Goal: Task Accomplishment & Management: Manage account settings

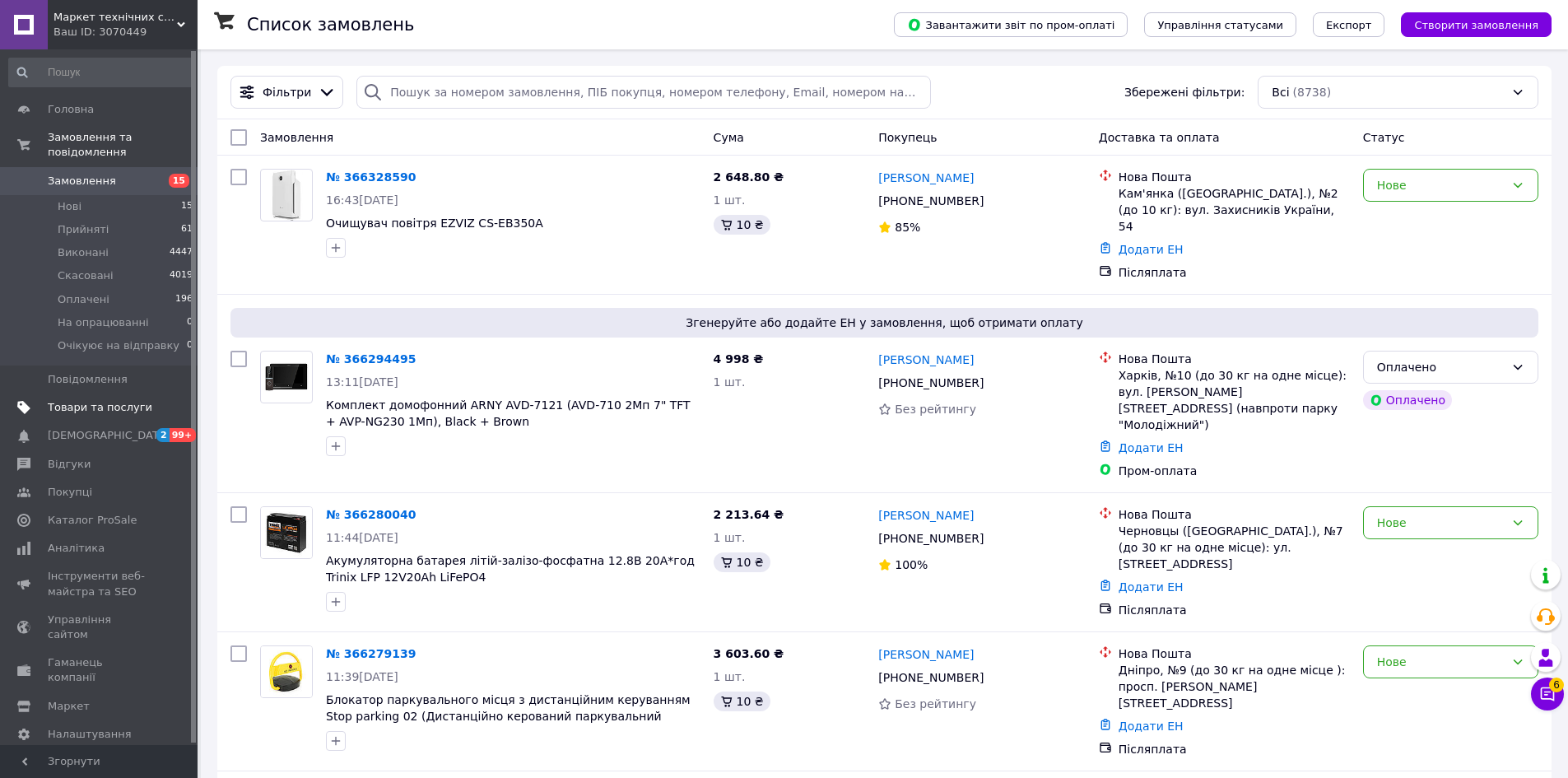
click at [80, 400] on span "Товари та послуги" at bounding box center [100, 407] width 105 height 15
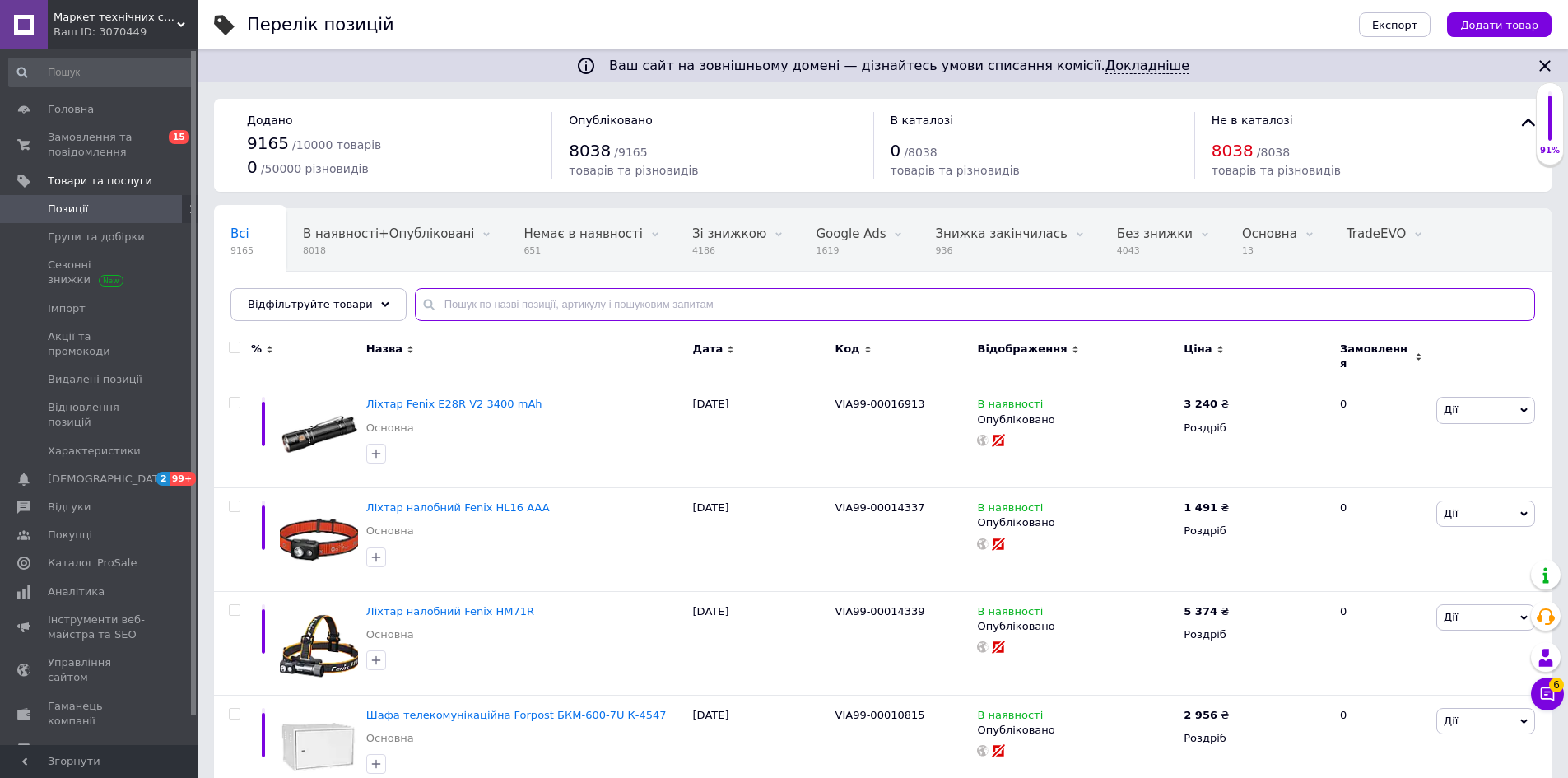
click at [440, 308] on input "text" at bounding box center [974, 305] width 1120 height 33
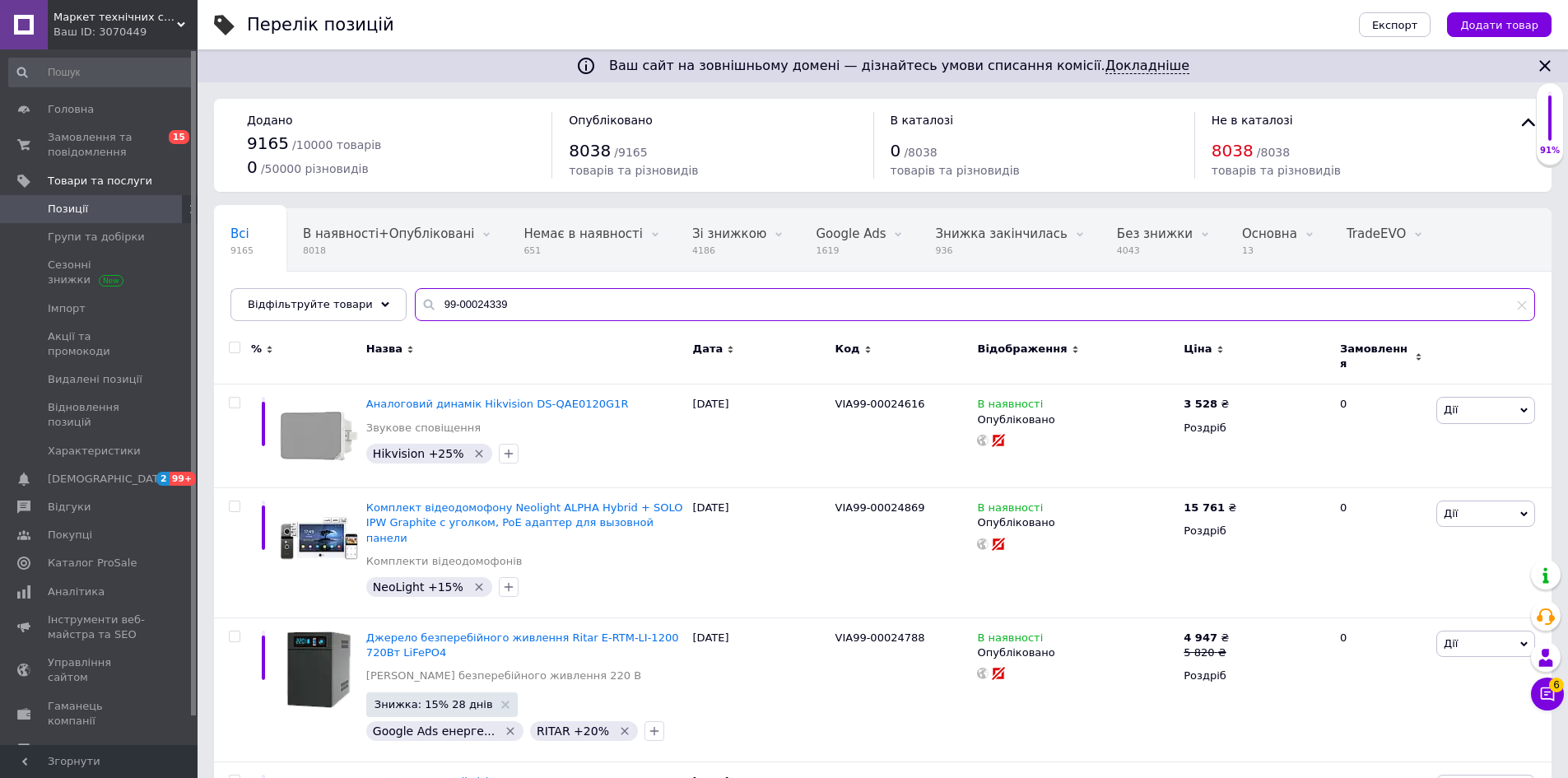
click at [425, 306] on input "99-00024339" at bounding box center [974, 305] width 1120 height 33
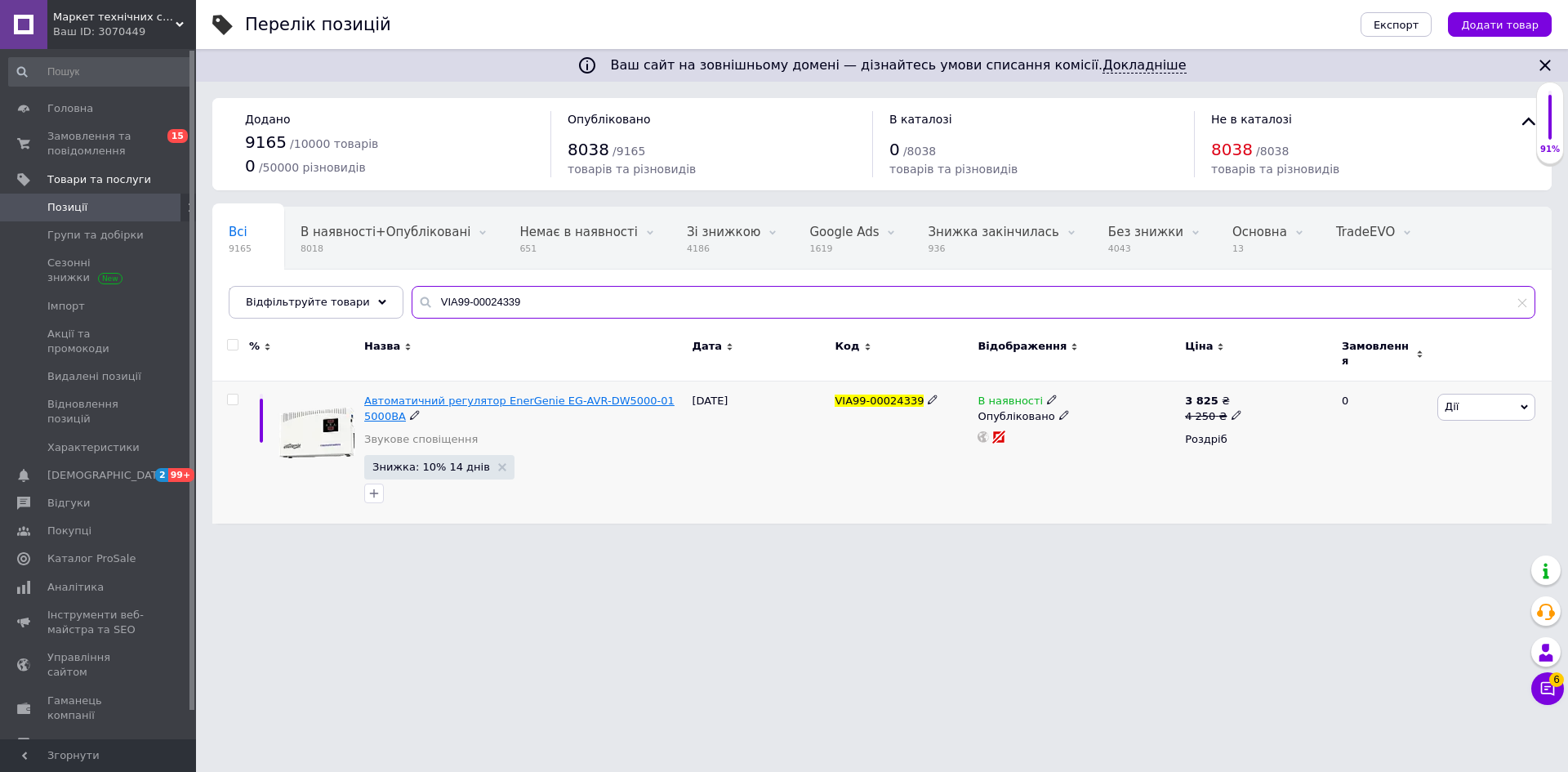
type input "VIA99-00024339"
click at [488, 394] on span "Автоматичний регулятор EnerGenie EG-AVR-DW5000-01 5000ВА" at bounding box center [519, 407] width 311 height 27
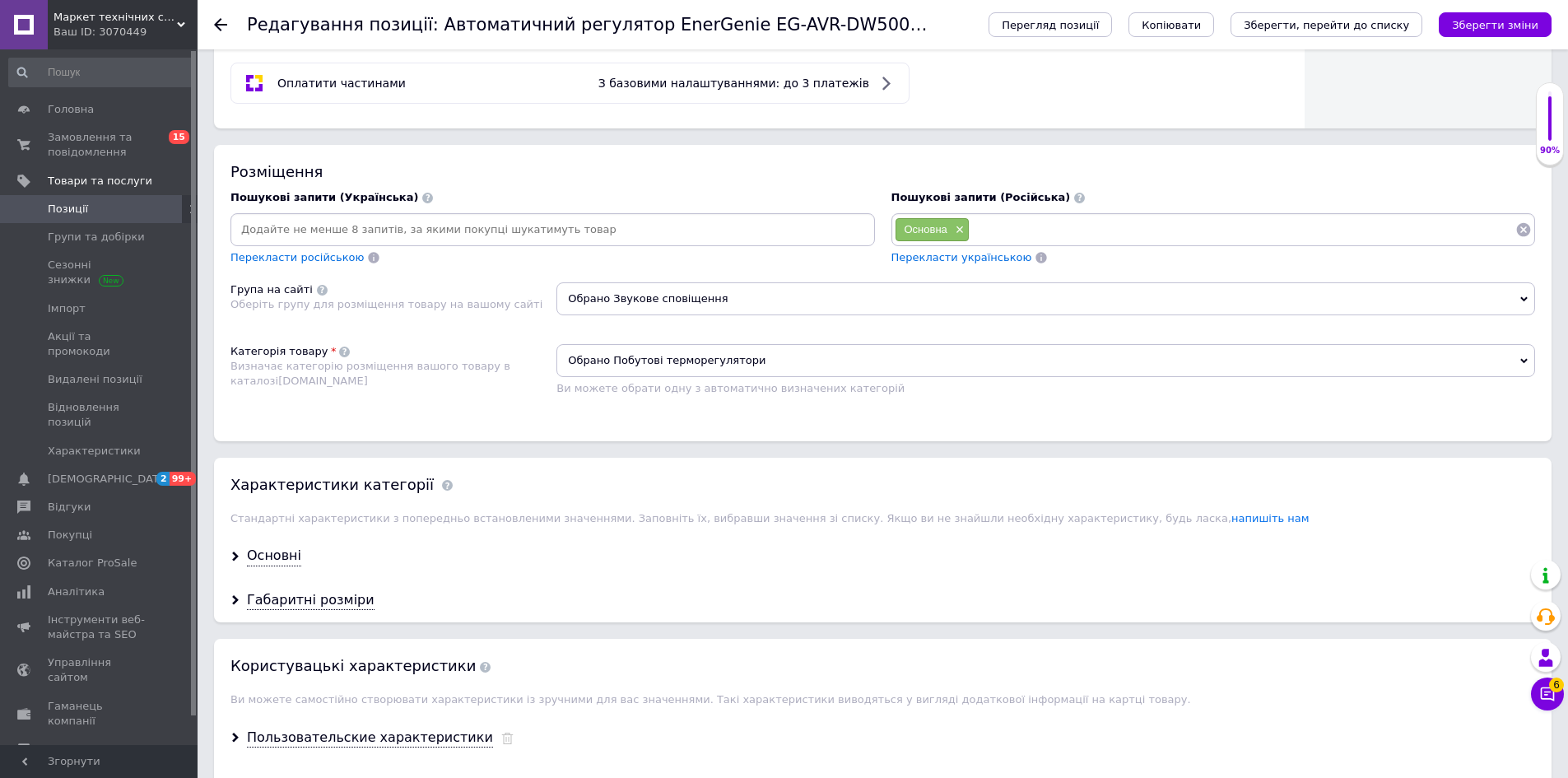
scroll to position [988, 0]
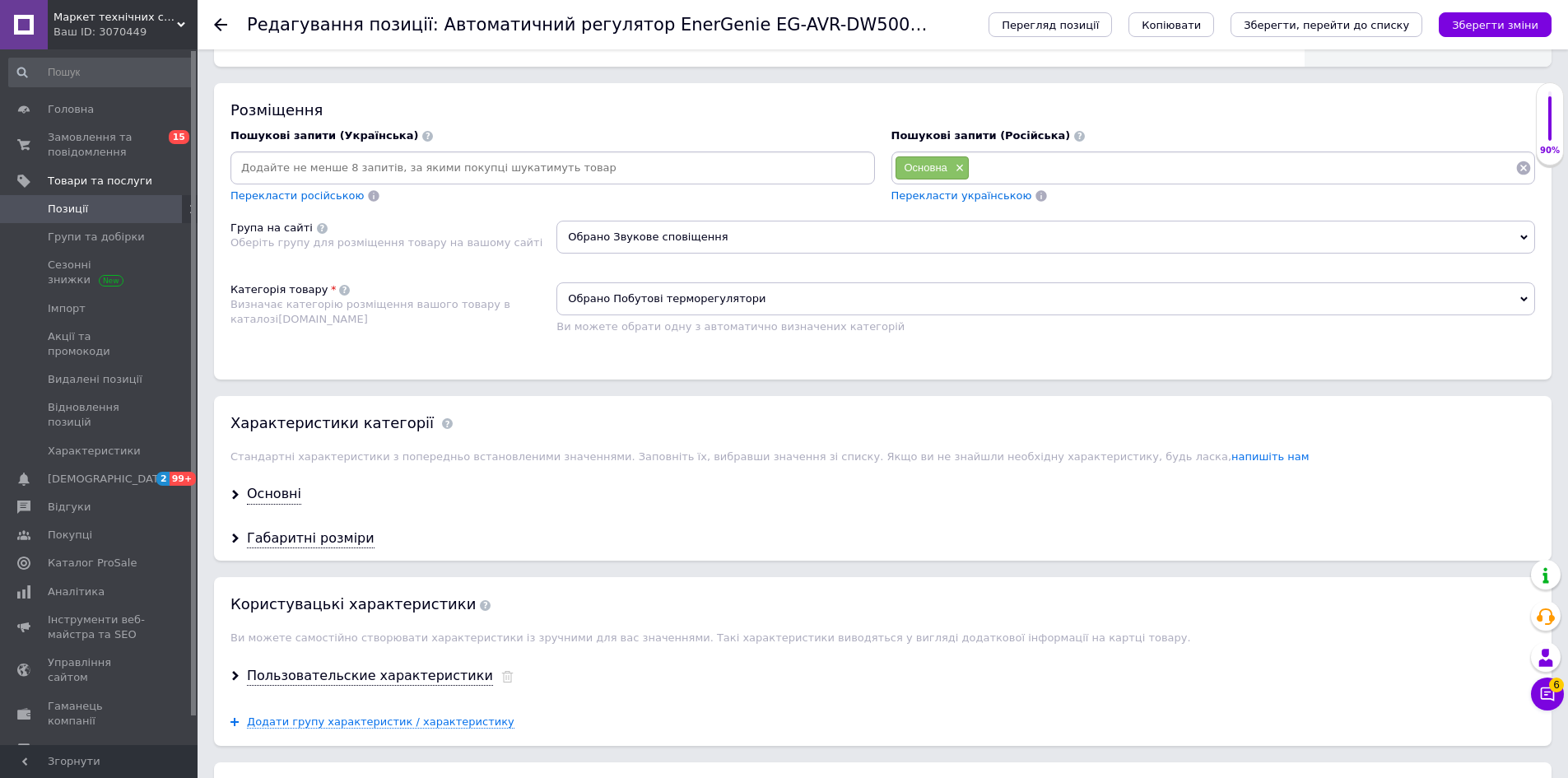
click at [644, 237] on span "Обрано Звукове сповіщення" at bounding box center [1046, 237] width 979 height 33
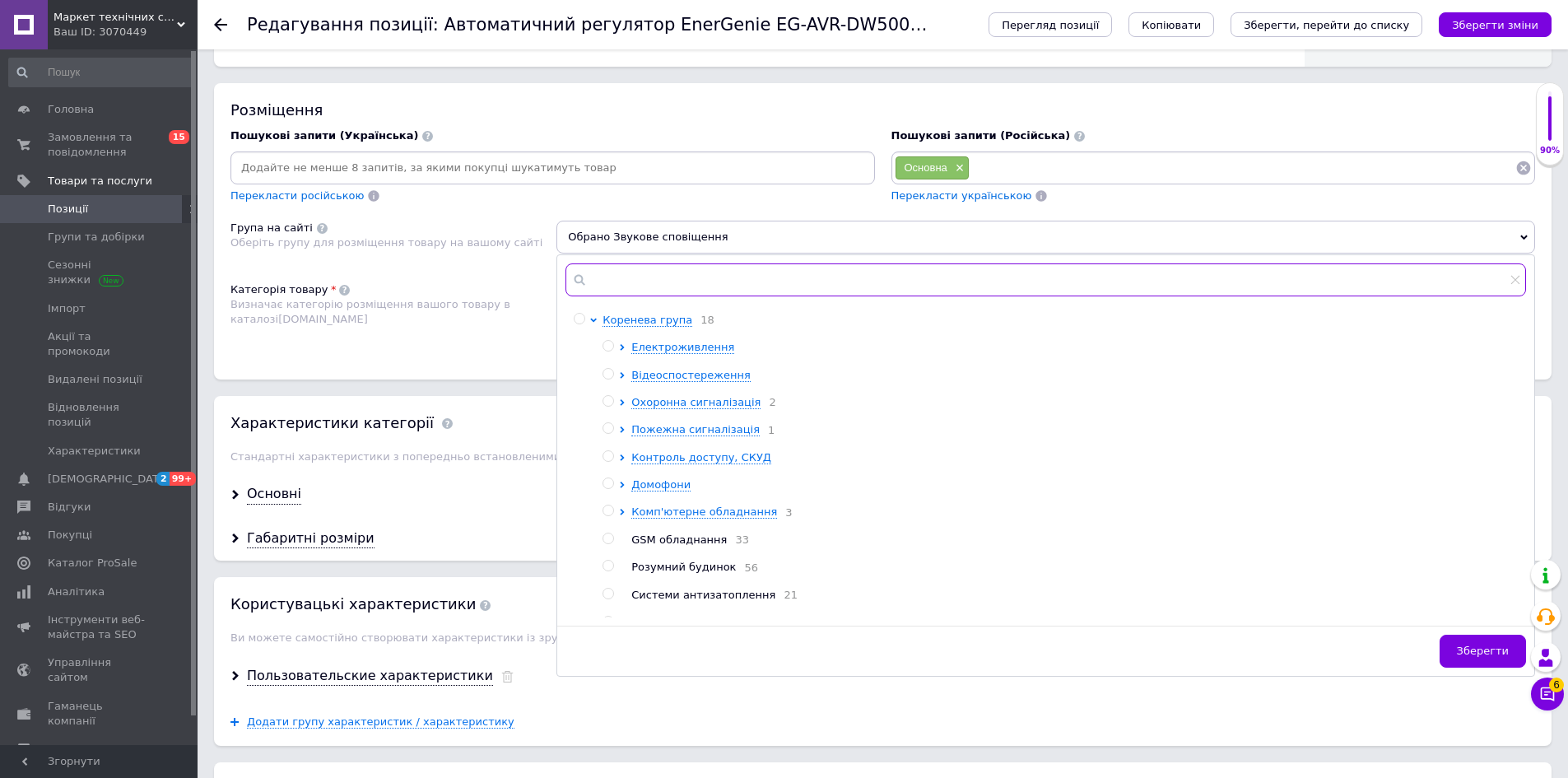
click at [625, 283] on input "text" at bounding box center [1046, 280] width 961 height 33
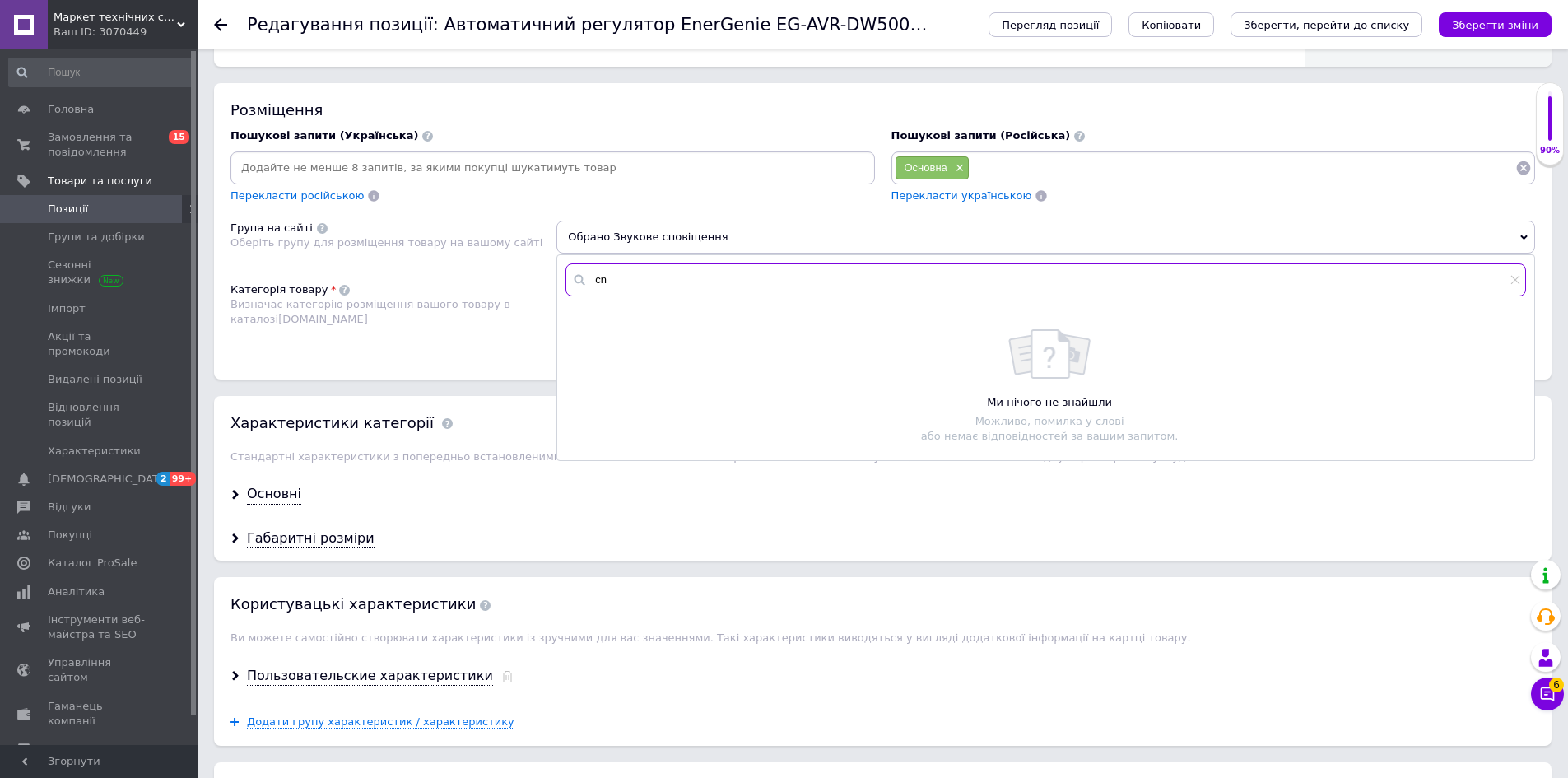
type input "c"
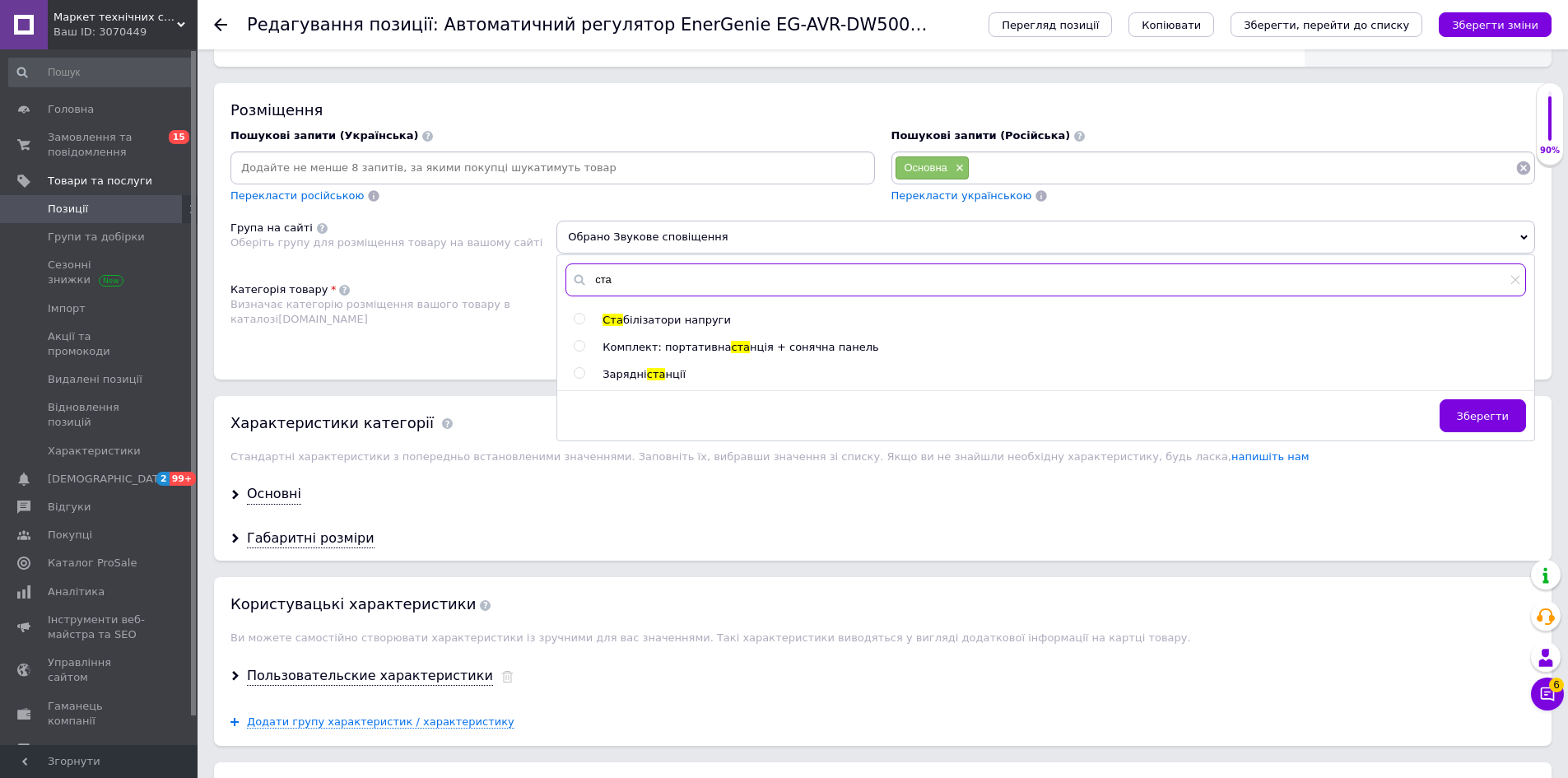
type input "ста"
click at [574, 320] on input "radio" at bounding box center [578, 319] width 11 height 11
radio input "true"
click at [1482, 410] on span "Зберегти" at bounding box center [1482, 415] width 52 height 12
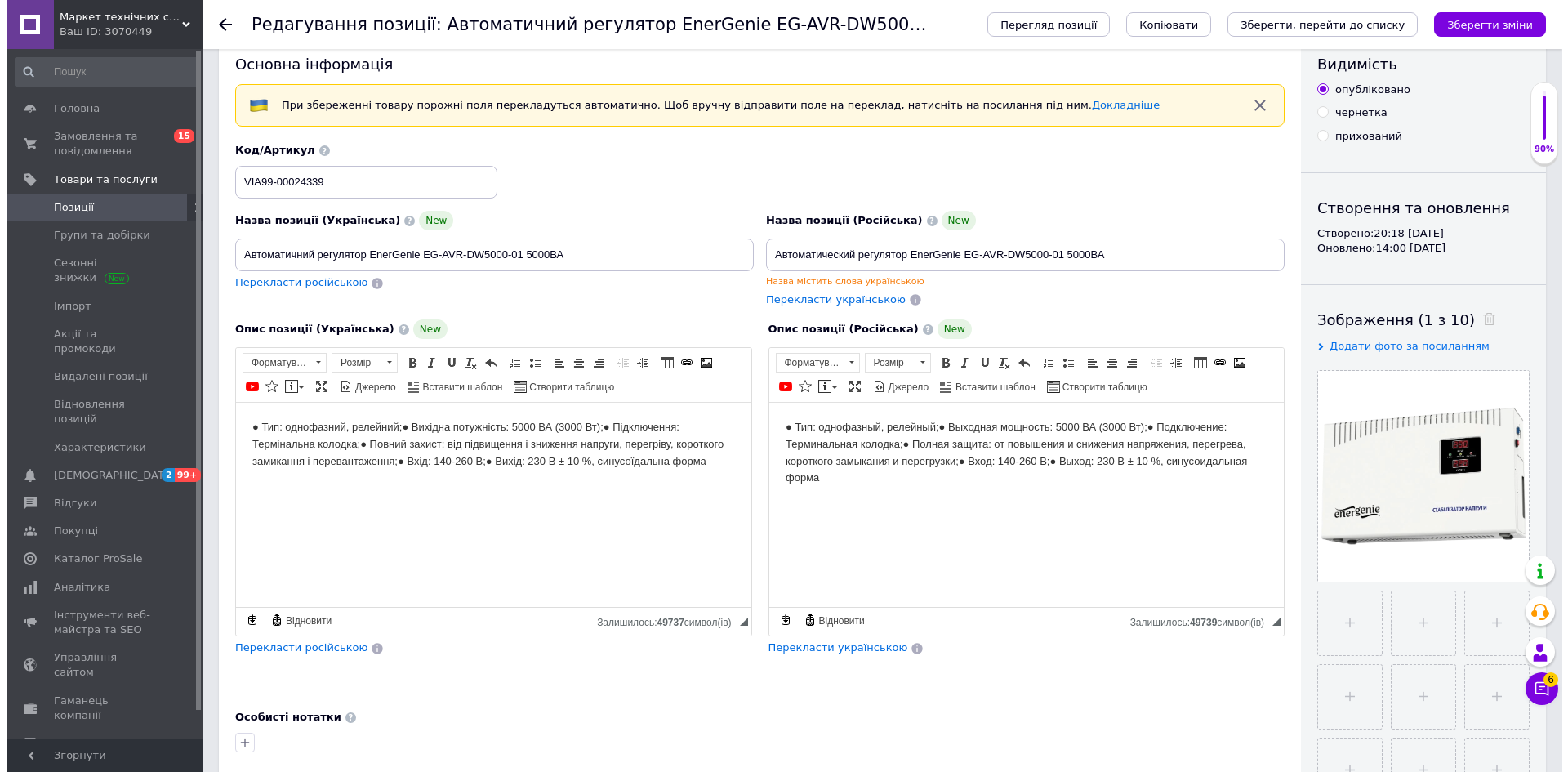
scroll to position [0, 0]
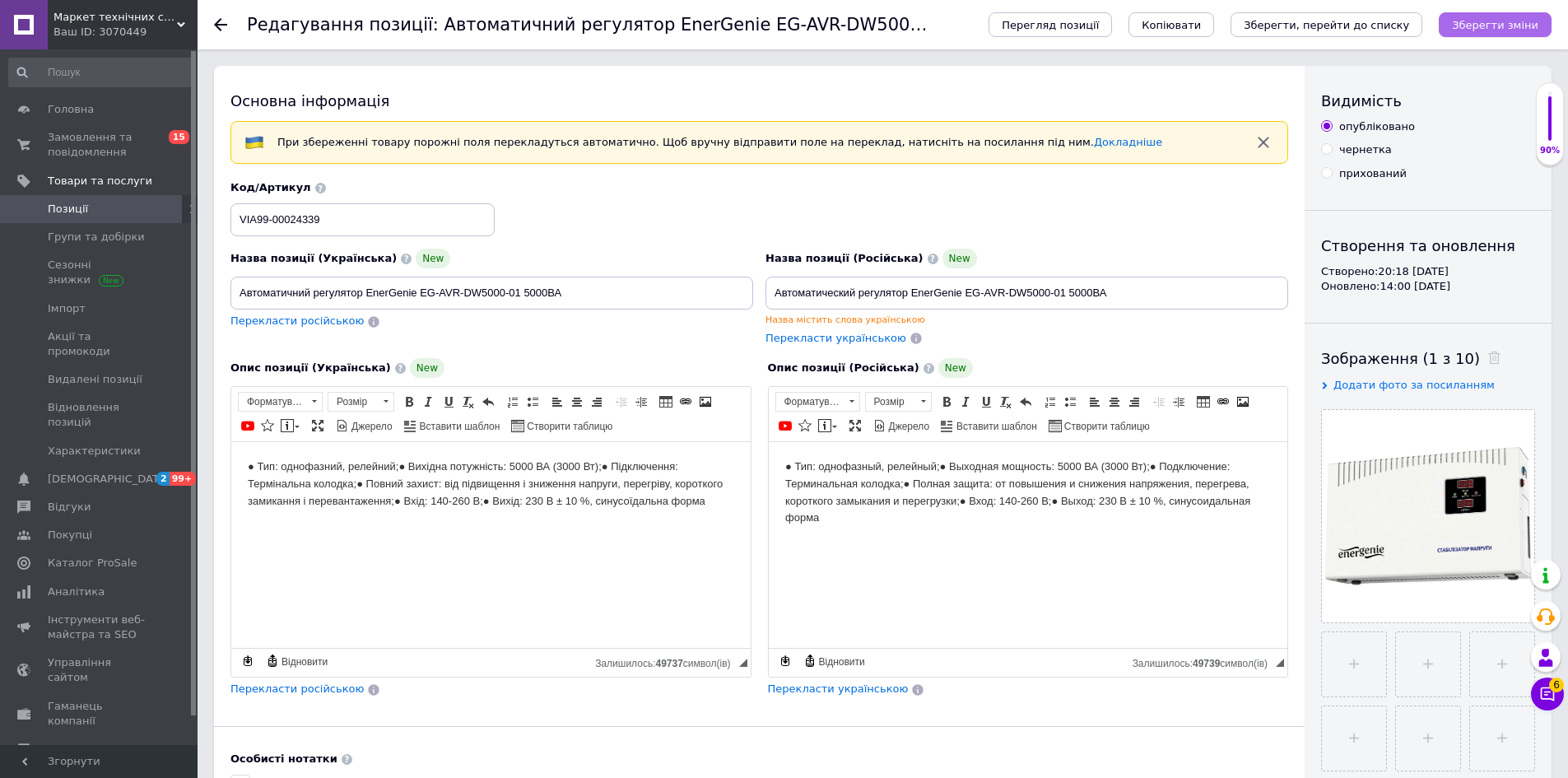
click at [1495, 29] on icon "Зберегти зміни" at bounding box center [1495, 25] width 87 height 12
click at [214, 25] on icon at bounding box center [221, 25] width 13 height 13
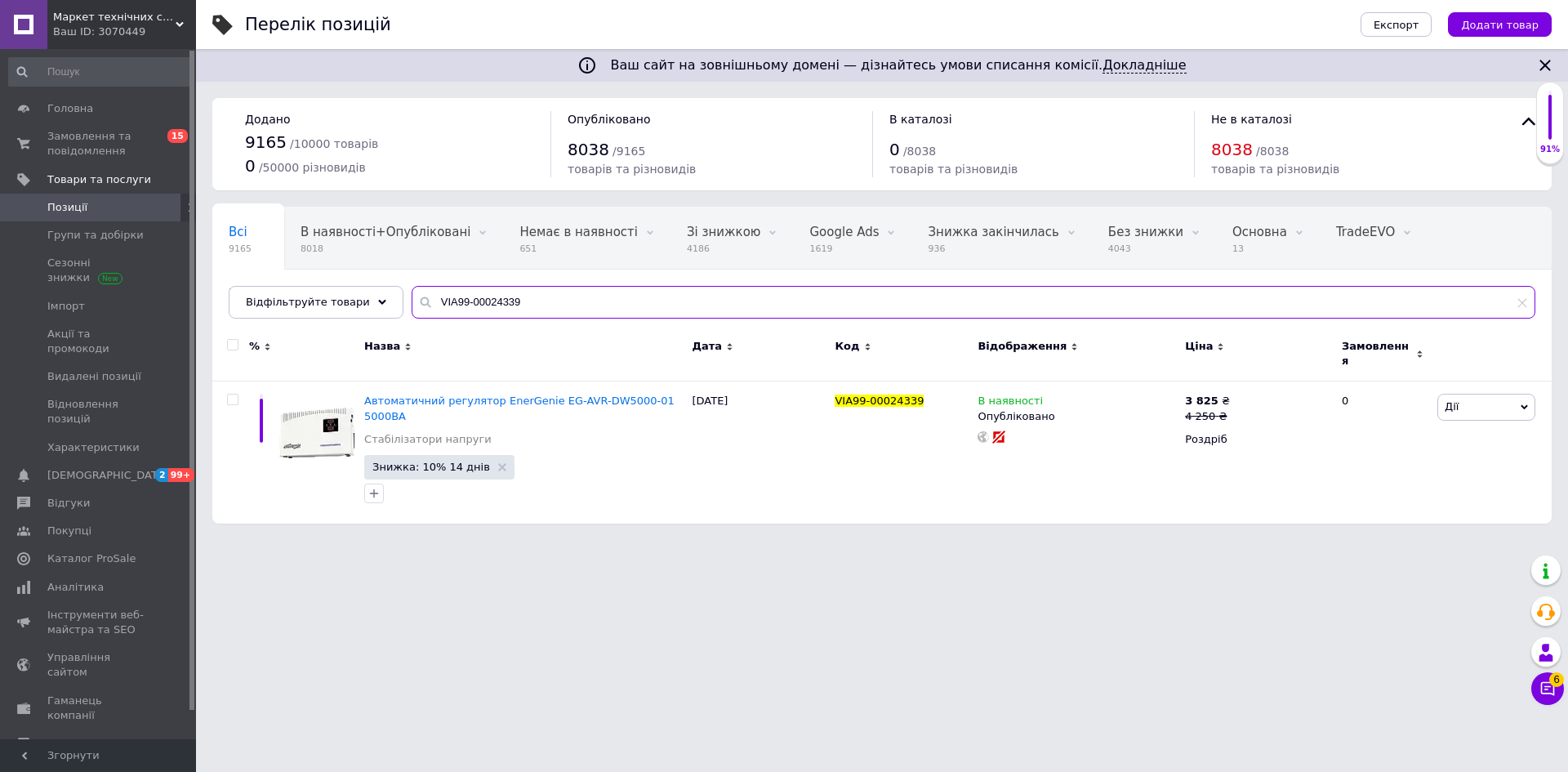
drag, startPoint x: 438, startPoint y: 301, endPoint x: 586, endPoint y: 343, distance: 153.8
click at [586, 343] on div "Всі 9165 В наявності+Опубліковані 8018 Видалити Редагувати Немає в наявності 65…" at bounding box center [882, 366] width 1339 height 317
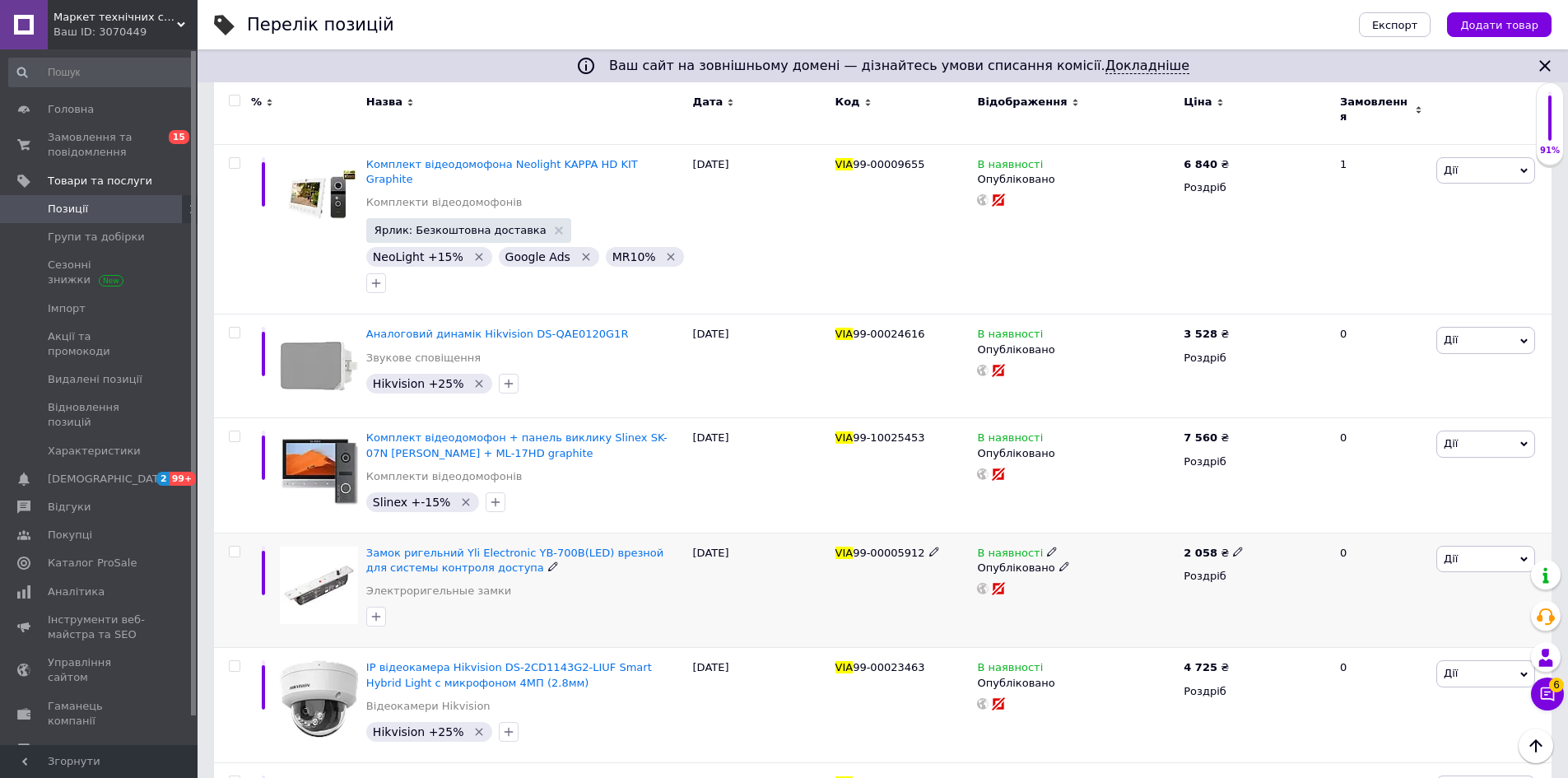
scroll to position [658, 0]
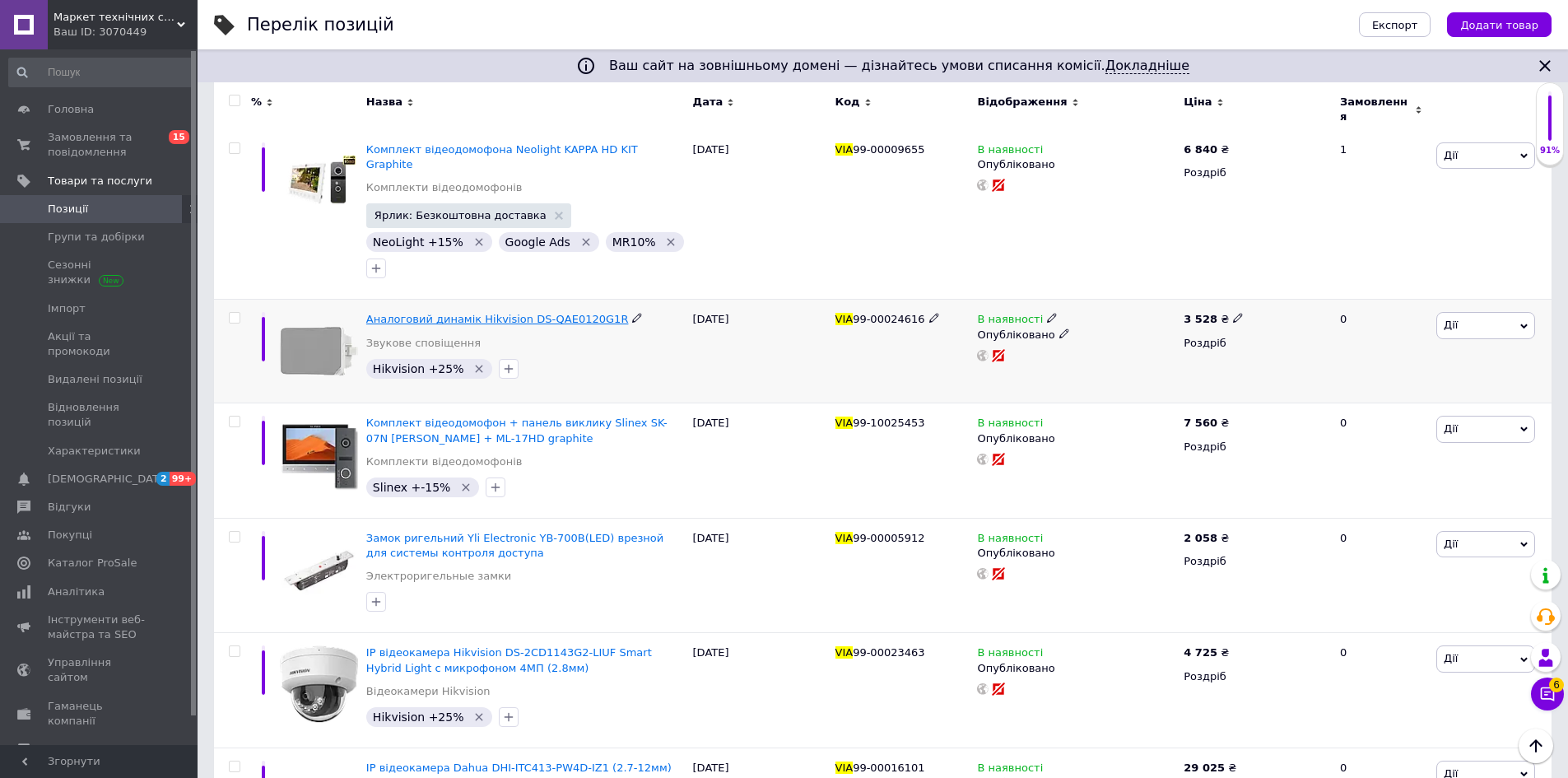
type input "VIA"
click at [496, 313] on span "Аналоговий динамік Hikvision DS-QAE0120G1R" at bounding box center [497, 319] width 263 height 12
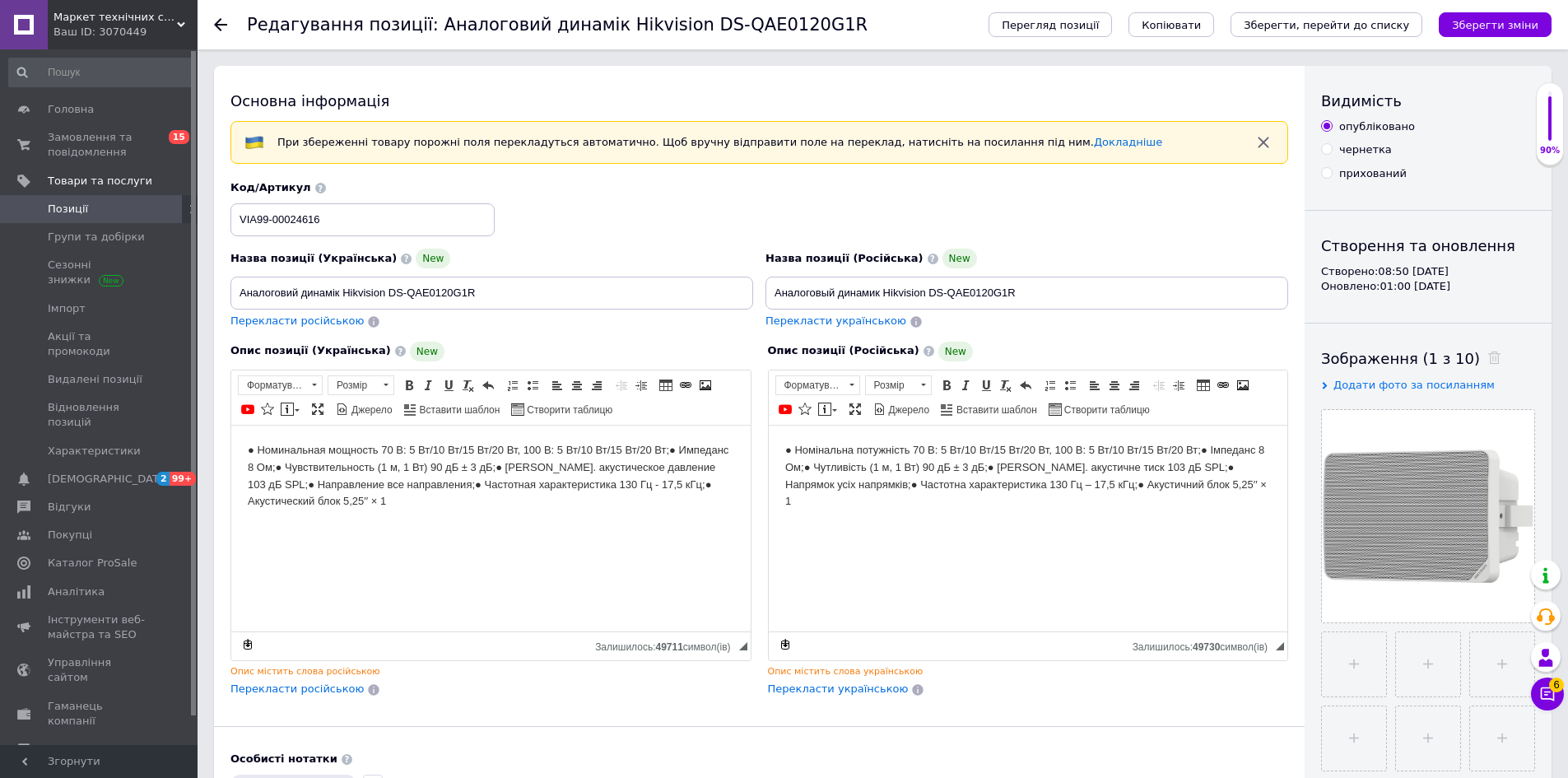
click at [223, 26] on icon at bounding box center [221, 25] width 13 height 13
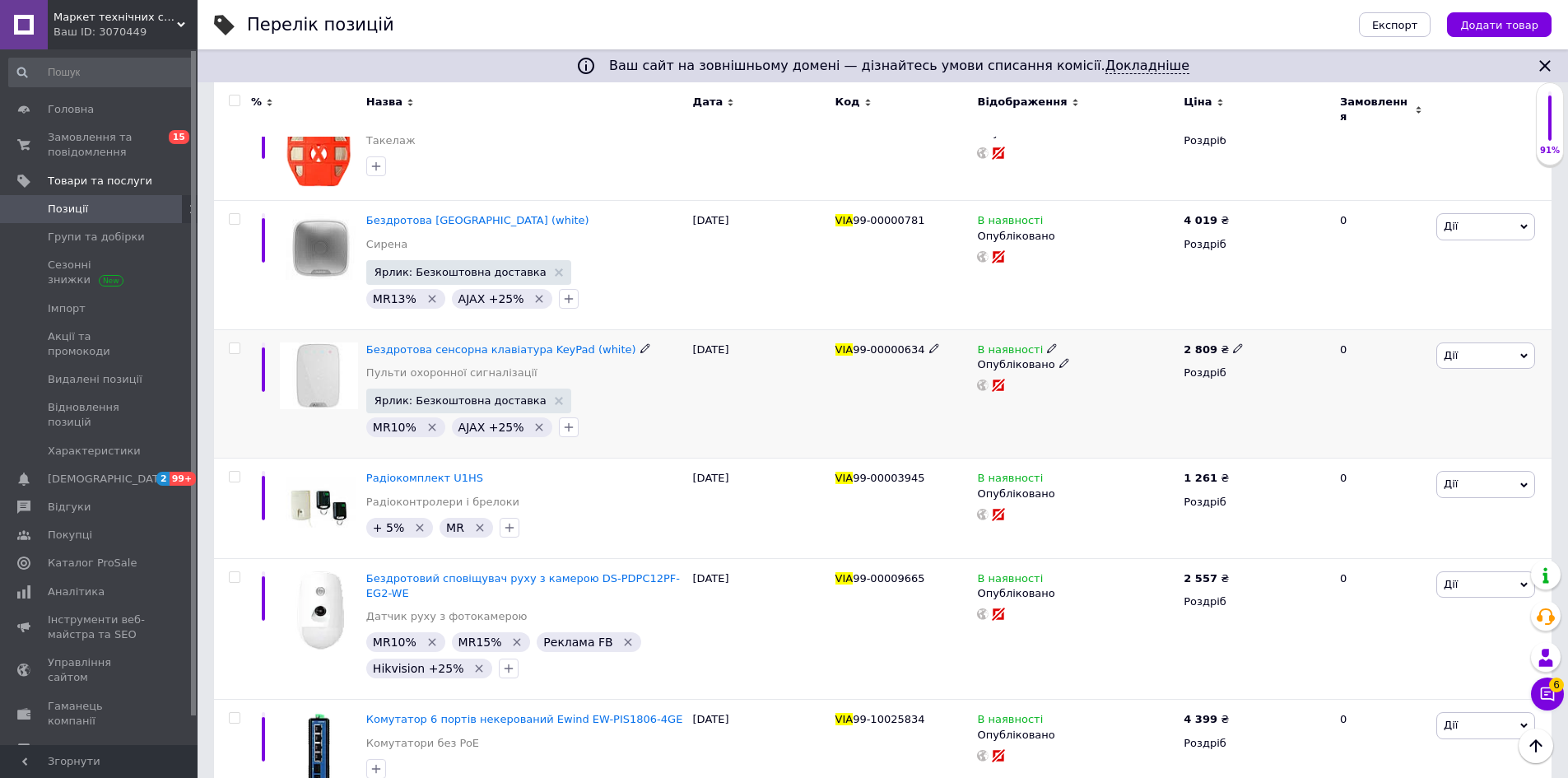
scroll to position [1235, 0]
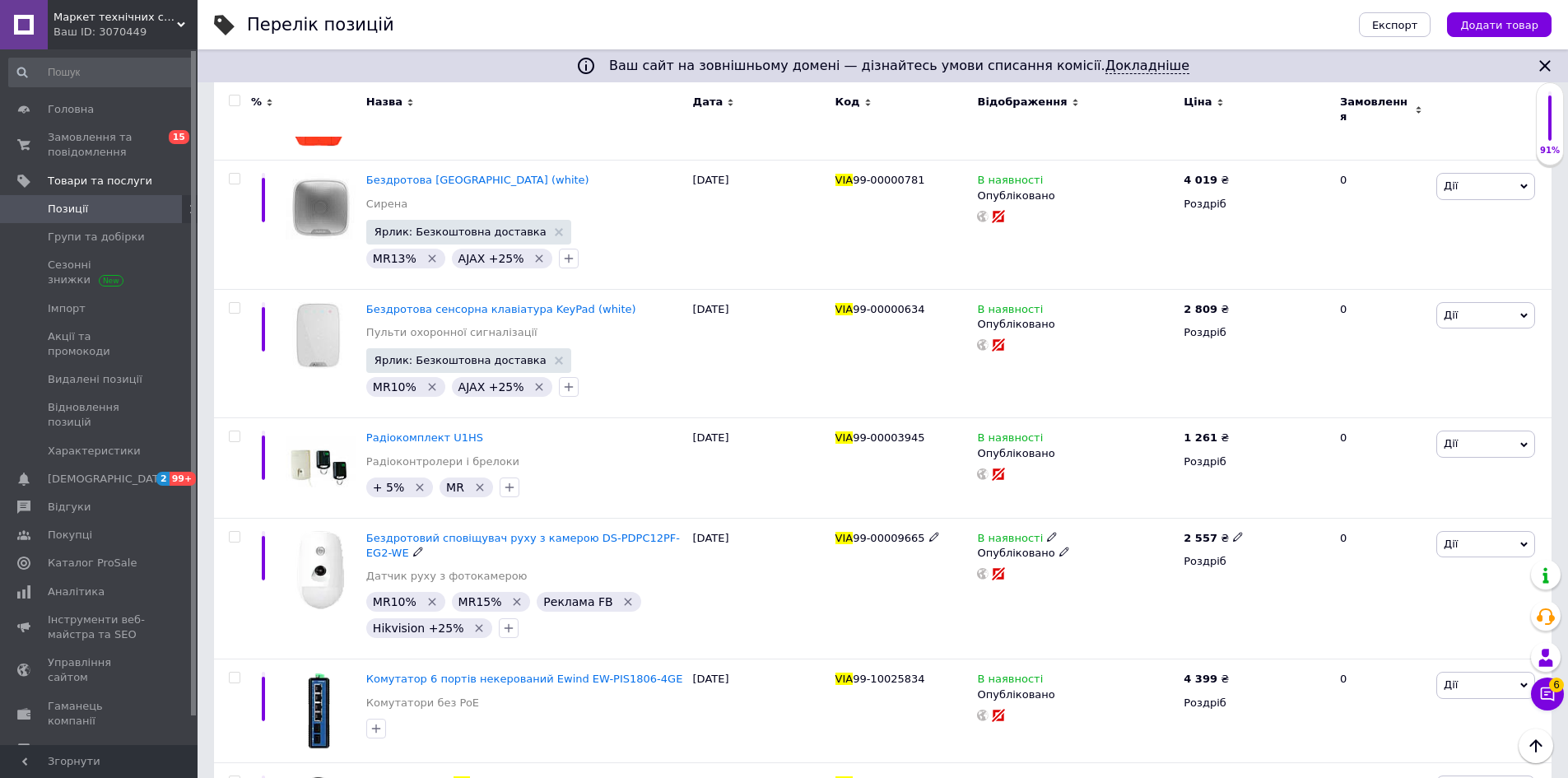
click at [545, 532] on span "Бездротовий сповіщувач руху з камерою DS-PDPC12PF-EG2-WE" at bounding box center [522, 545] width 314 height 27
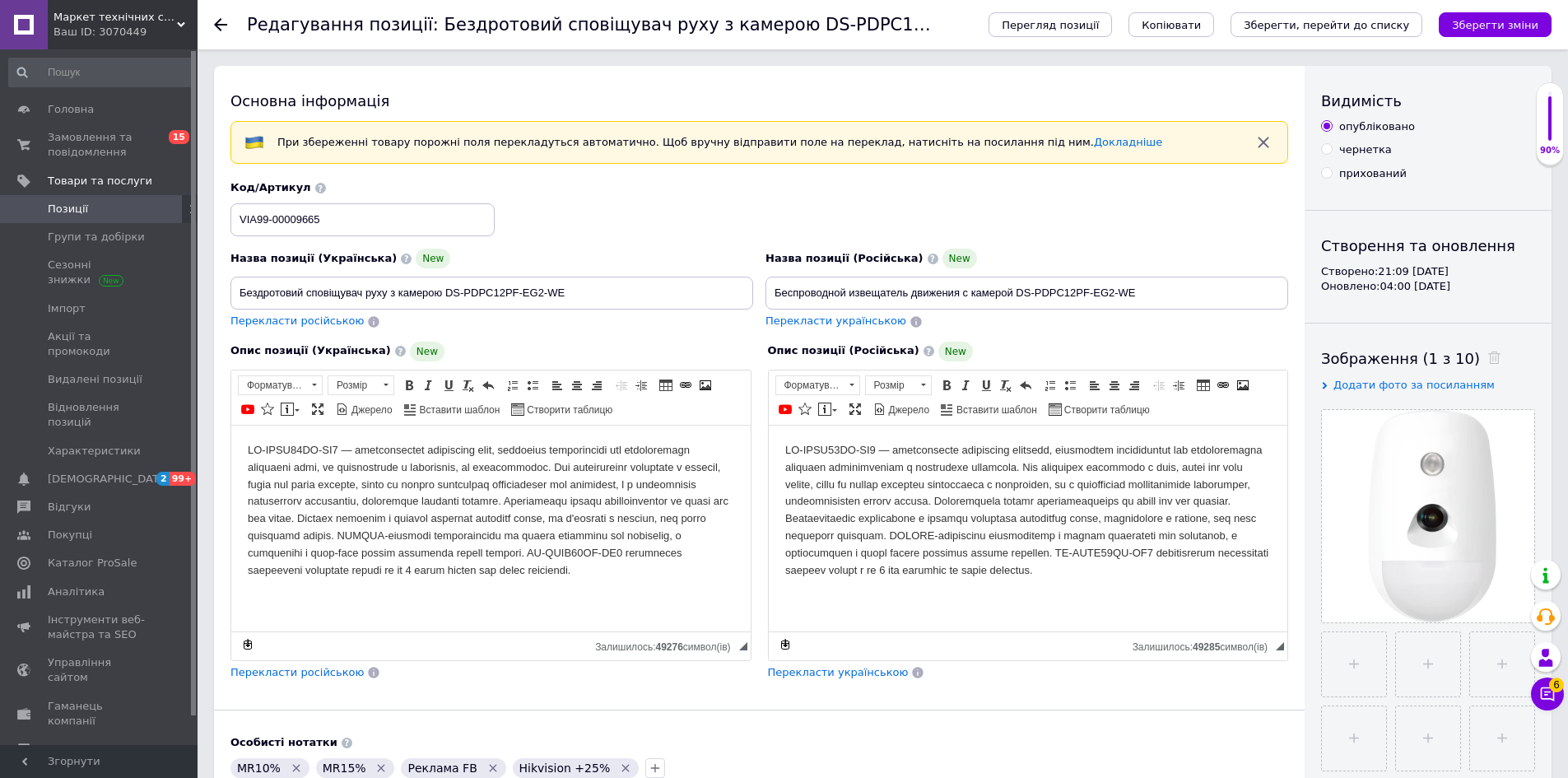
click at [219, 26] on icon at bounding box center [221, 25] width 13 height 13
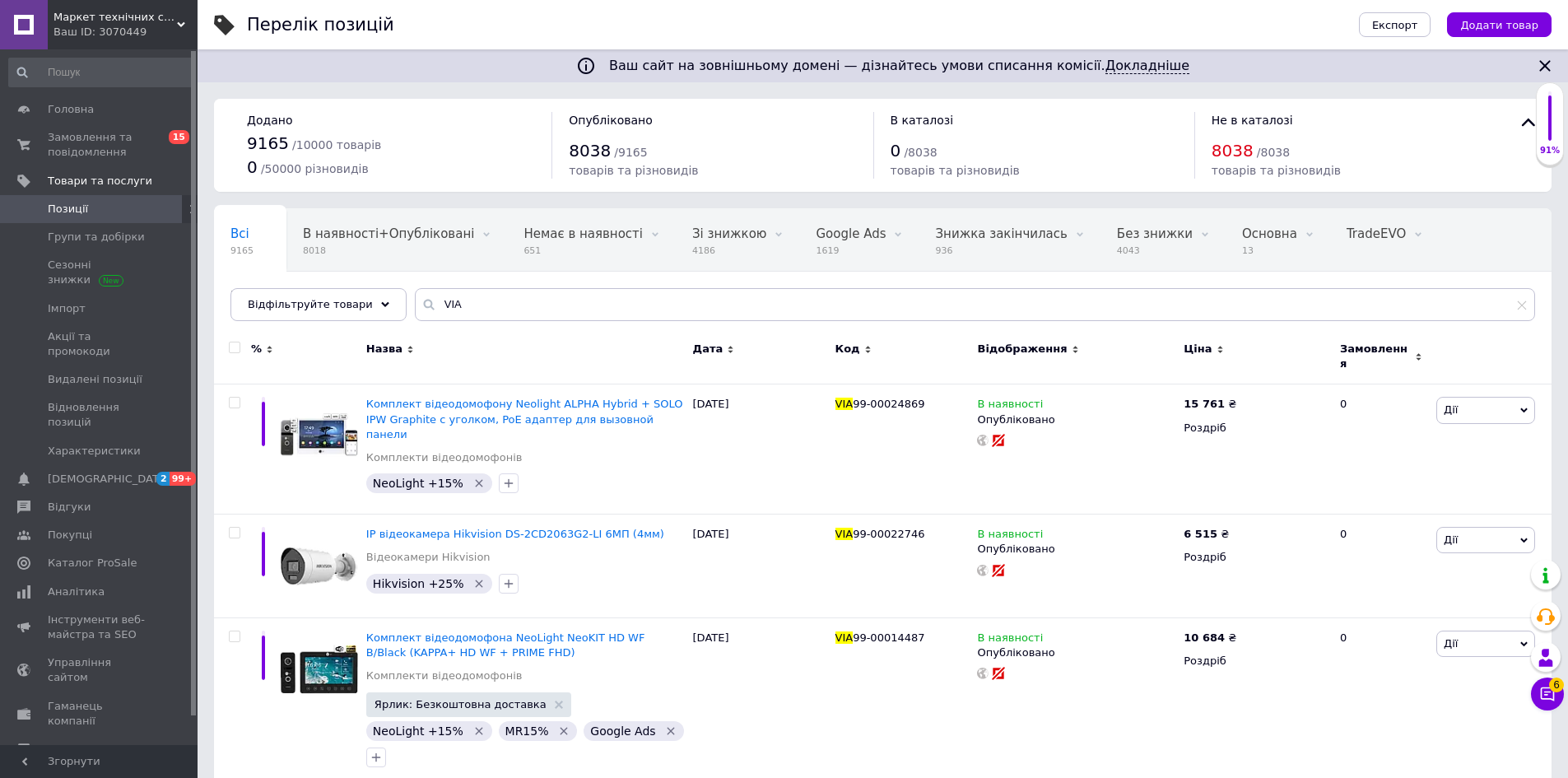
click at [101, 15] on span "Маркет технічних систем безпеки "BezpekA-Company"" at bounding box center [115, 17] width 124 height 15
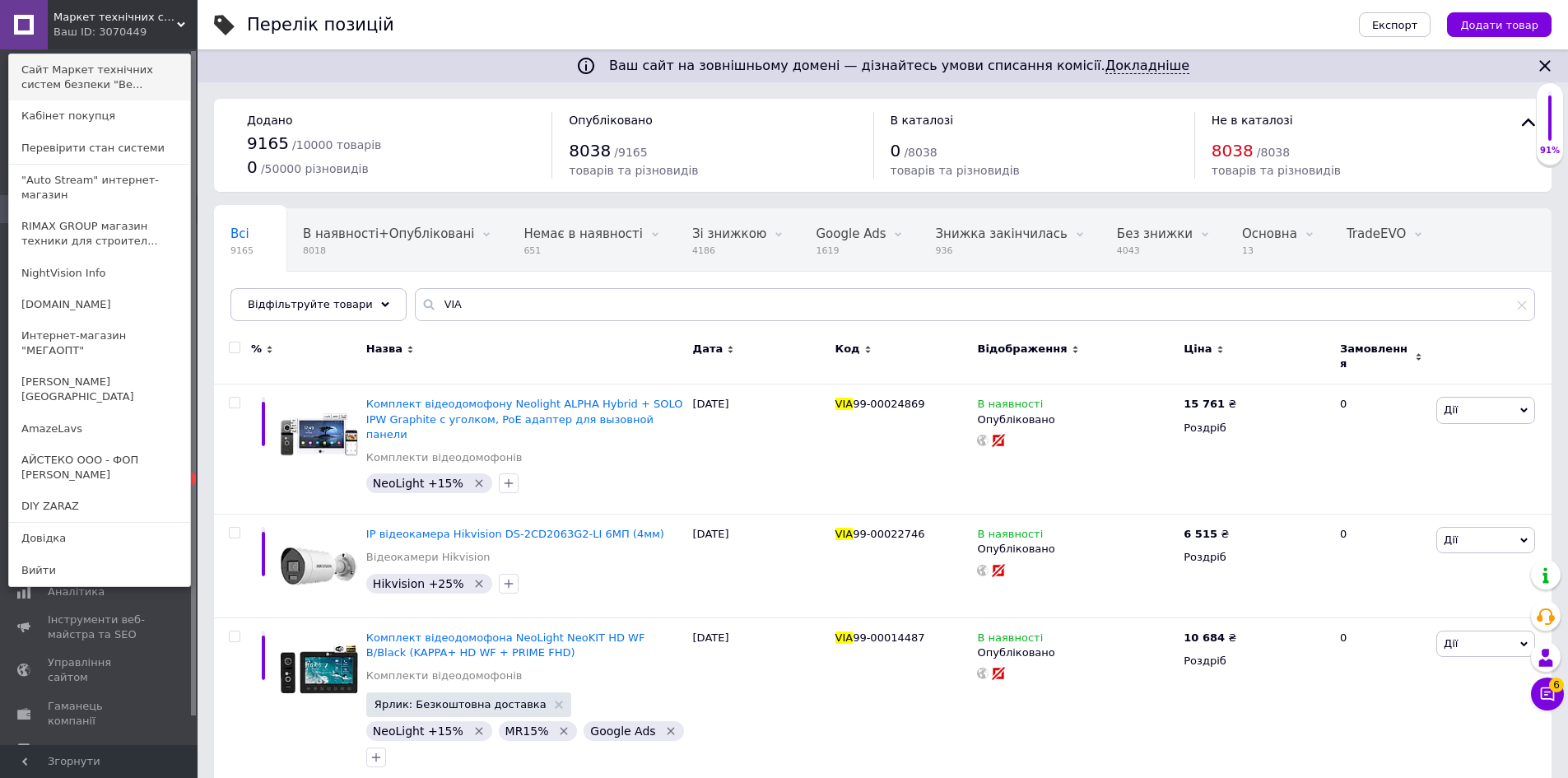
click at [78, 77] on link "Сайт Маркет технічних систем безпеки "Be..." at bounding box center [100, 77] width 181 height 46
